Goal: Task Accomplishment & Management: Use online tool/utility

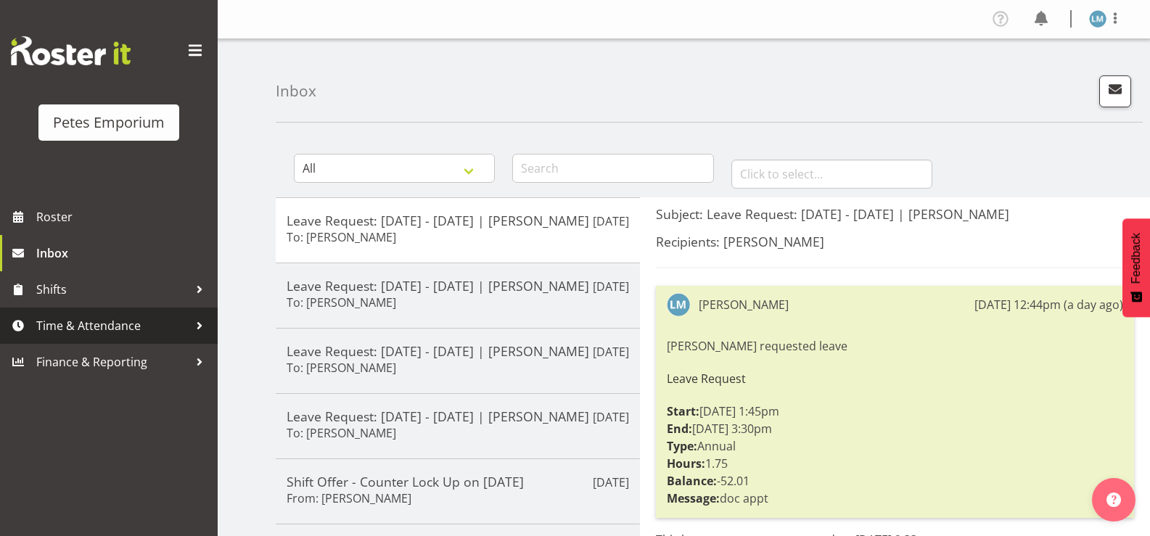
click at [97, 327] on span "Time & Attendance" at bounding box center [112, 326] width 152 height 22
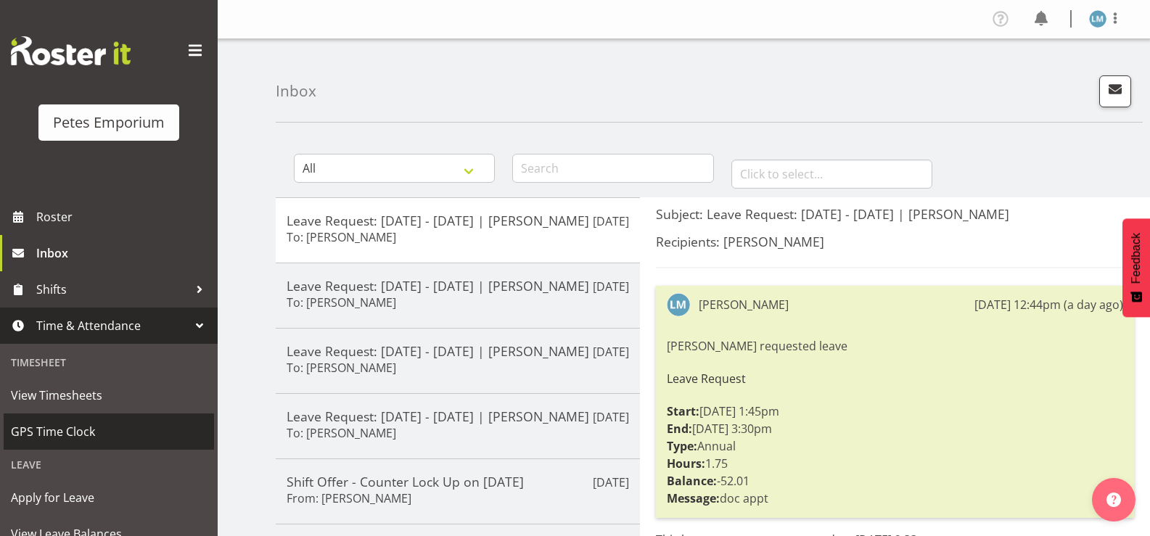
click at [82, 427] on span "GPS Time Clock" at bounding box center [109, 432] width 196 height 22
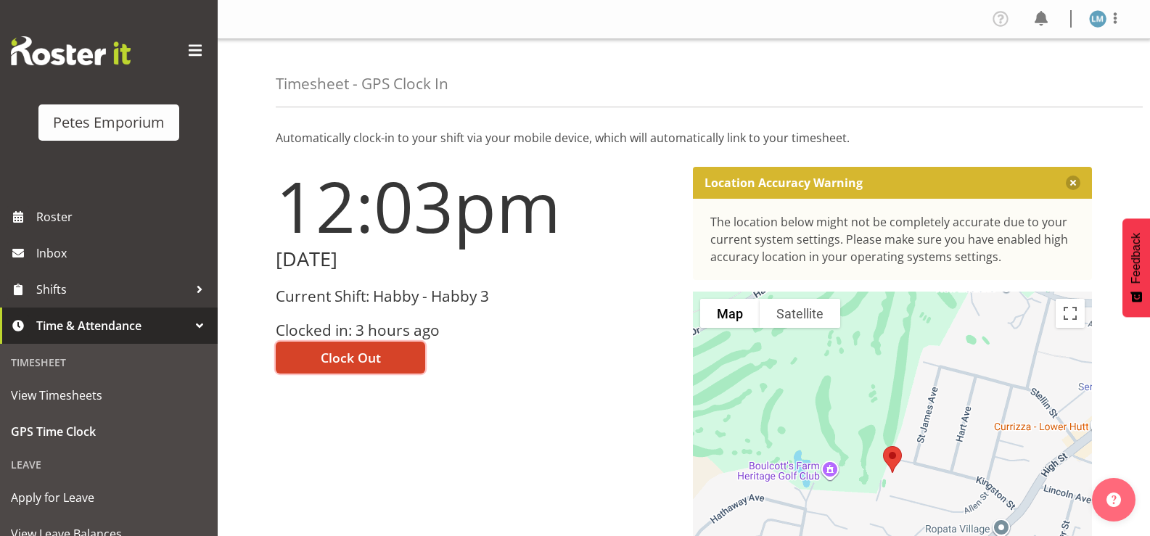
click at [327, 359] on span "Clock Out" at bounding box center [351, 357] width 60 height 19
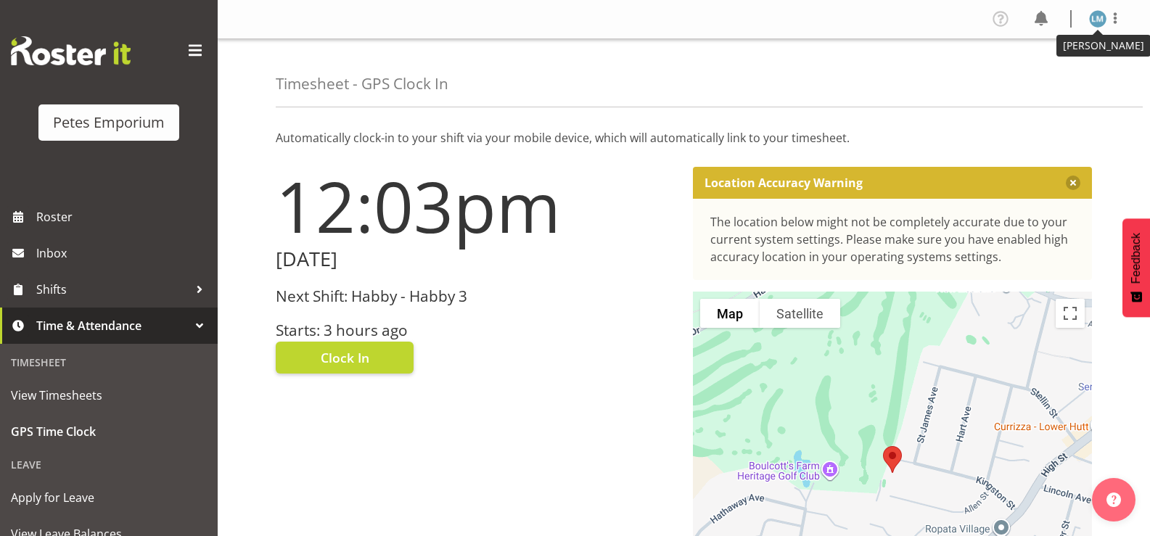
click at [1101, 20] on img at bounding box center [1097, 18] width 17 height 17
click at [1038, 75] on link "Log Out" at bounding box center [1054, 76] width 139 height 26
